Goal: Navigation & Orientation: Find specific page/section

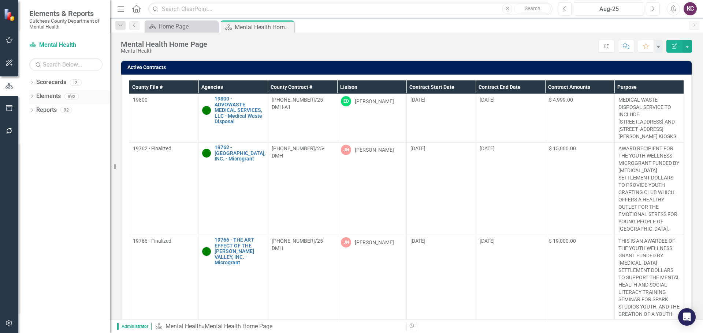
click at [52, 95] on link "Elements" at bounding box center [48, 96] width 25 height 8
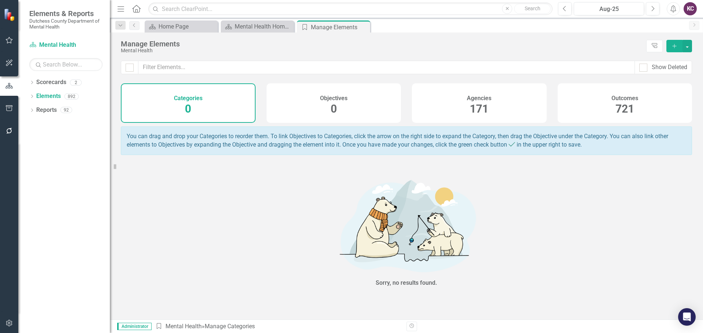
click at [430, 101] on div "Agencies 171" at bounding box center [479, 103] width 135 height 40
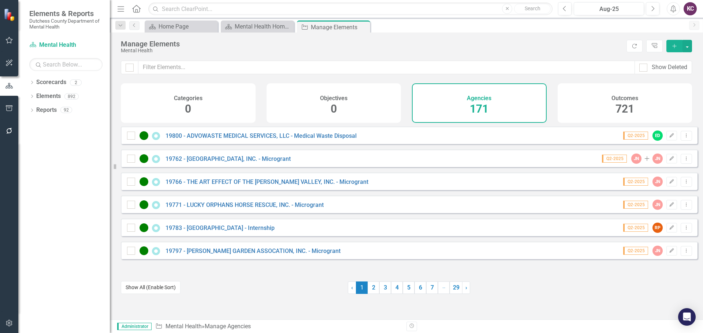
click at [147, 288] on button "Show All (Enable Sort)" at bounding box center [151, 287] width 60 height 13
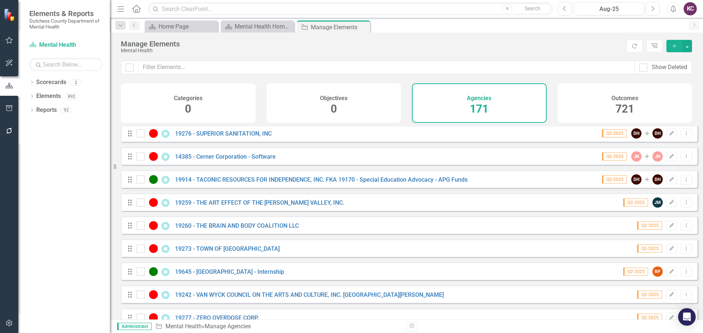
scroll to position [2086, 0]
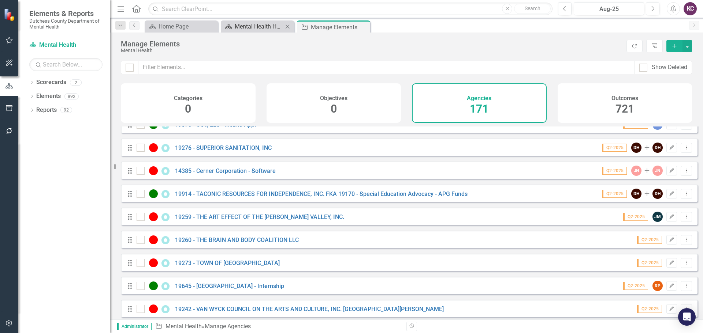
click at [267, 25] on div "Mental Health Home Page" at bounding box center [259, 26] width 48 height 9
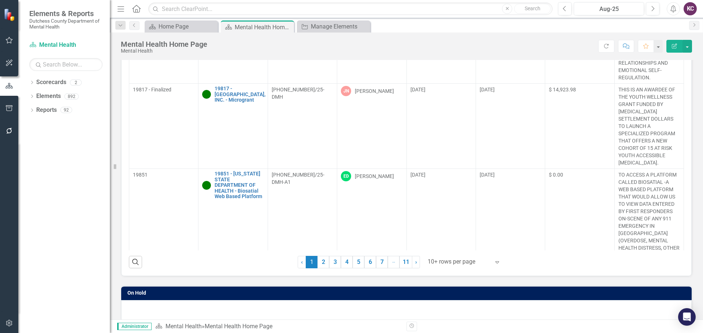
scroll to position [66, 0]
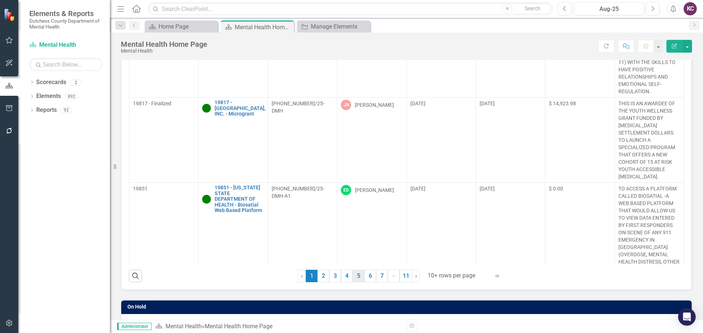
click at [352, 278] on link "5" at bounding box center [358, 276] width 12 height 12
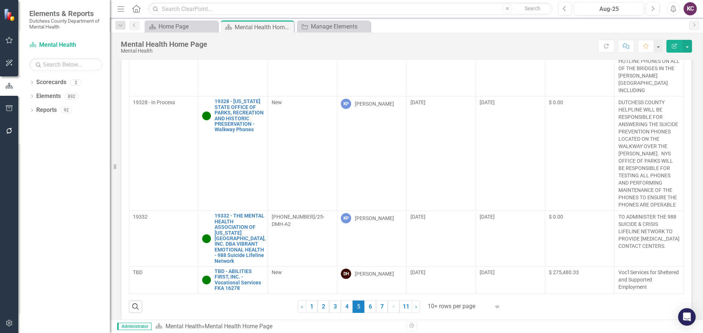
scroll to position [183, 0]
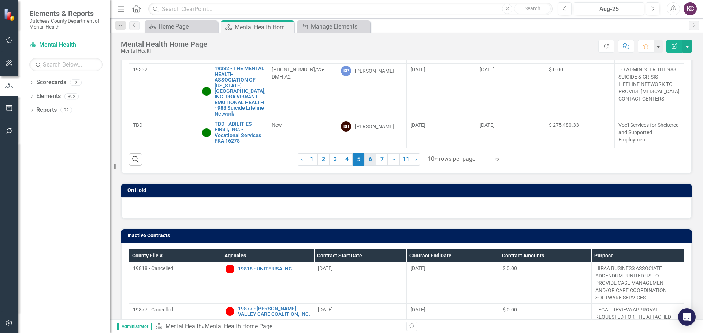
click at [367, 155] on link "6" at bounding box center [370, 159] width 12 height 12
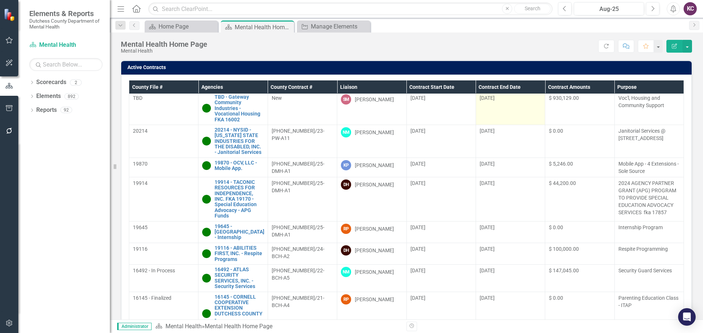
scroll to position [0, 0]
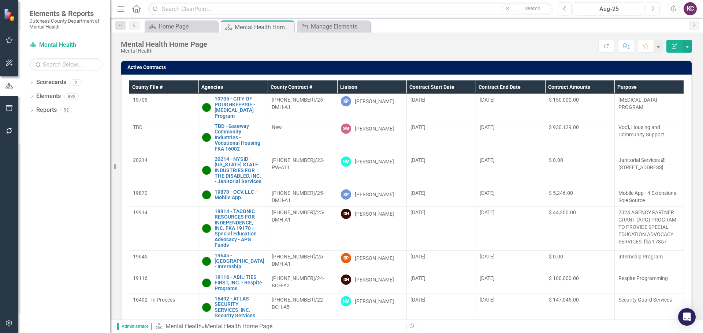
drag, startPoint x: 112, startPoint y: 167, endPoint x: 96, endPoint y: 168, distance: 16.5
click at [96, 168] on div "Elements & Reports Dutchess County Department of Mental Health Scorecard Mental…" at bounding box center [55, 166] width 110 height 333
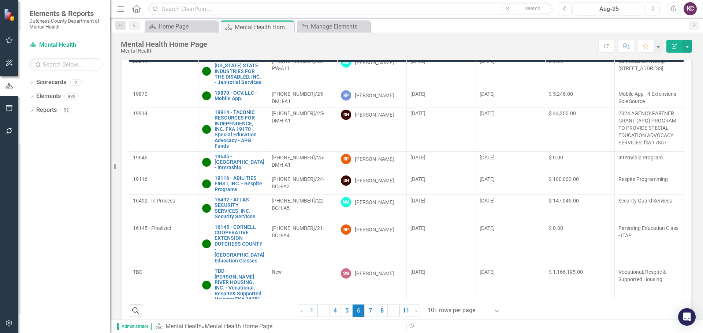
scroll to position [32, 0]
